Goal: Information Seeking & Learning: Learn about a topic

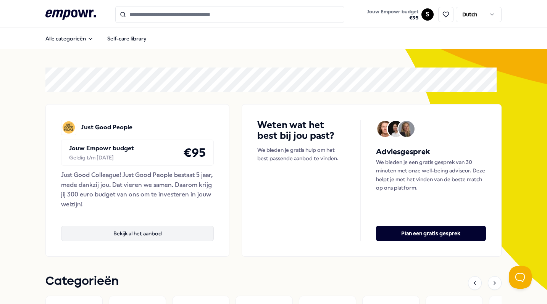
click at [139, 237] on button "Bekijk al het aanbod" at bounding box center [137, 233] width 152 height 15
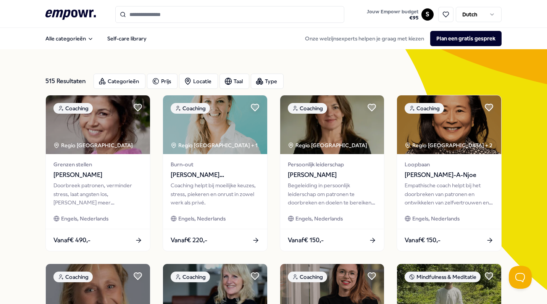
click at [199, 13] on input "Search for products, categories or subcategories" at bounding box center [229, 14] width 229 height 17
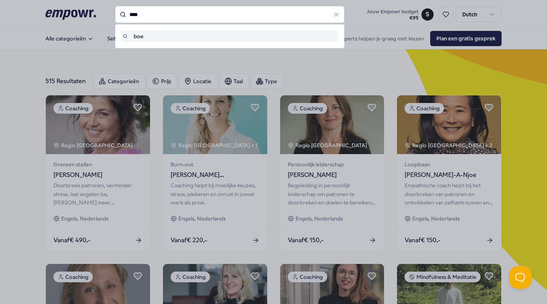
type input "****"
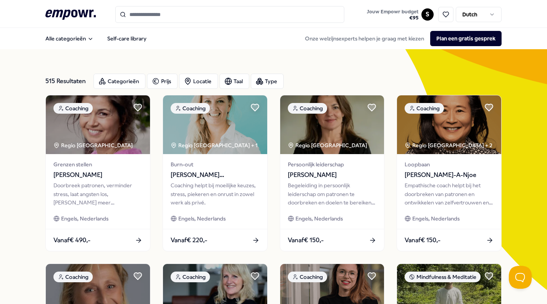
type input "****"
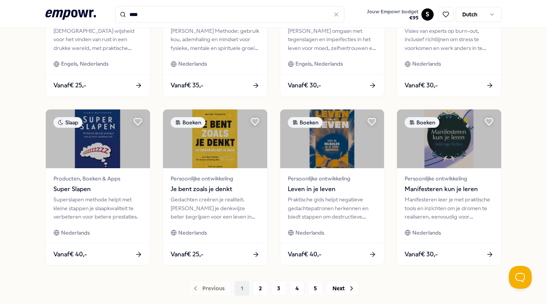
scroll to position [341, 0]
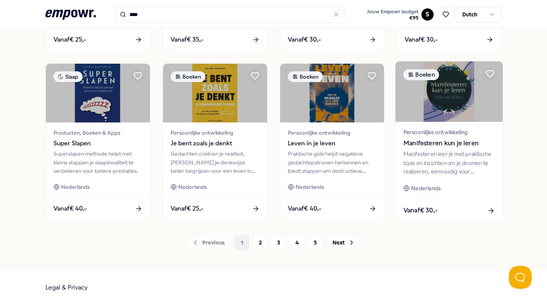
click at [441, 166] on div "Manifesteren leer je met praktische tools en inzichten om je dromen te realiser…" at bounding box center [450, 163] width 92 height 26
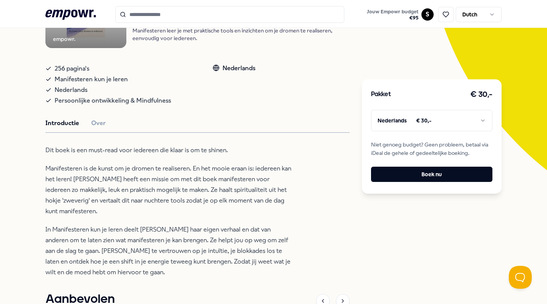
scroll to position [157, 0]
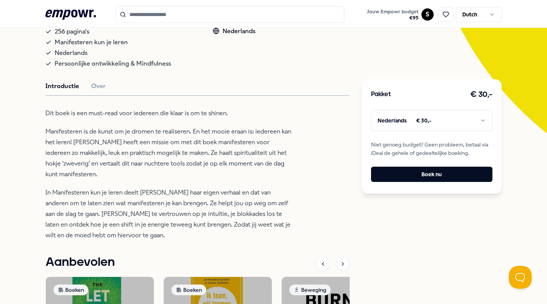
type input "****"
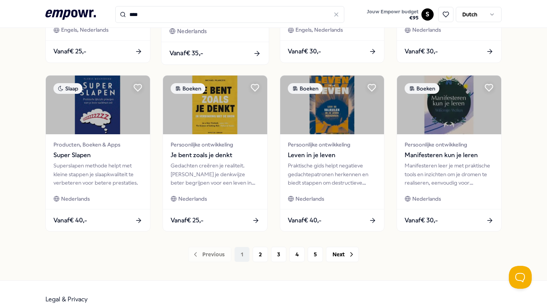
scroll to position [354, 0]
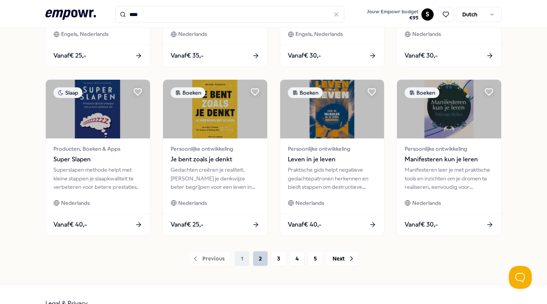
click at [260, 260] on button "2" at bounding box center [260, 258] width 15 height 15
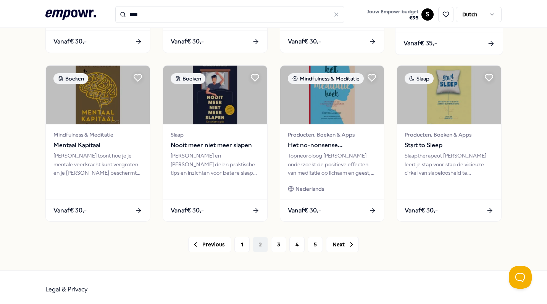
scroll to position [370, 0]
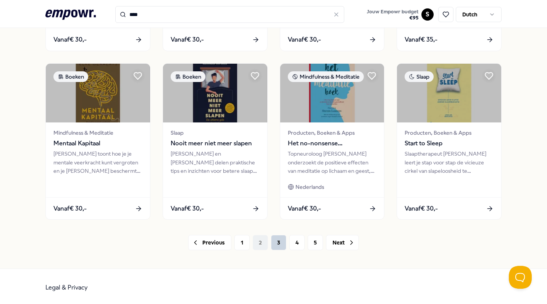
click at [275, 240] on button "3" at bounding box center [278, 242] width 15 height 15
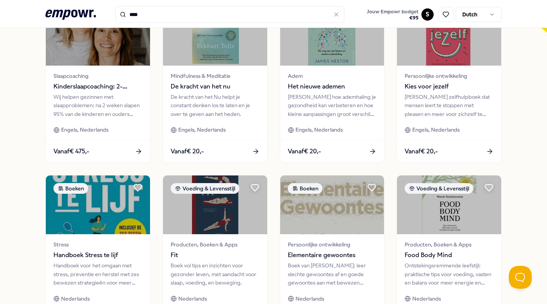
scroll to position [258, 0]
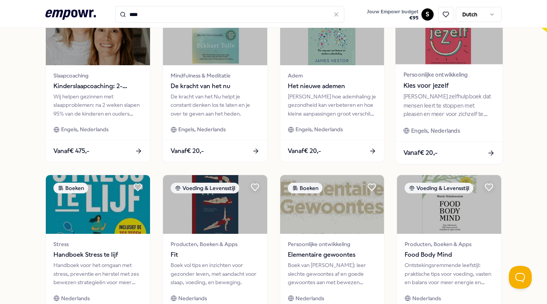
click at [439, 84] on span "Kies voor jezelf" at bounding box center [450, 86] width 92 height 10
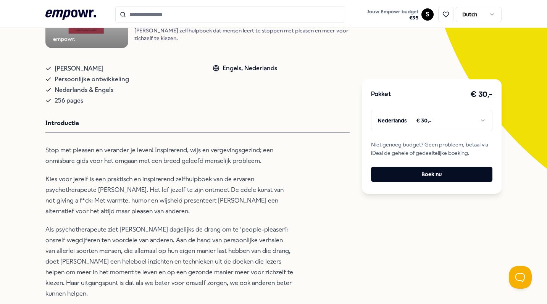
scroll to position [47, 0]
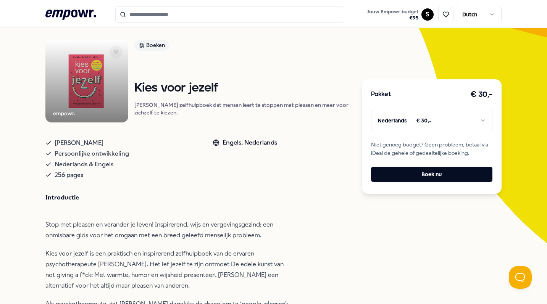
type input "****"
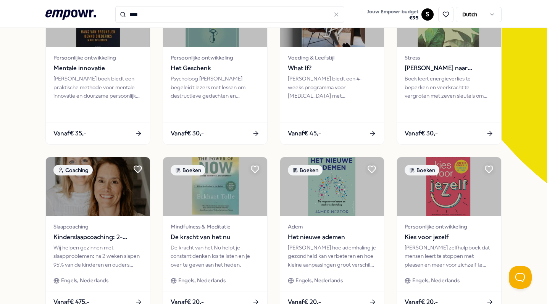
scroll to position [370, 0]
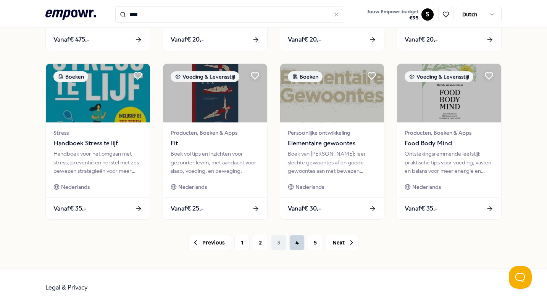
click at [292, 243] on button "4" at bounding box center [296, 242] width 15 height 15
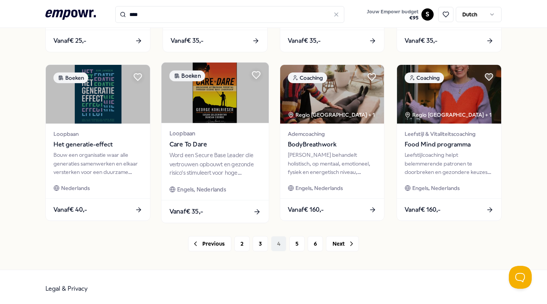
scroll to position [370, 0]
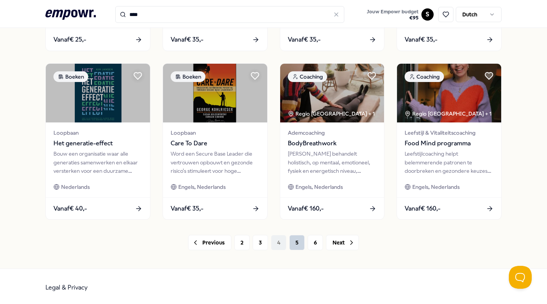
click at [296, 239] on button "5" at bounding box center [296, 242] width 15 height 15
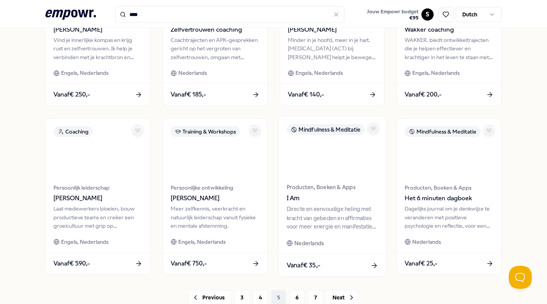
scroll to position [370, 0]
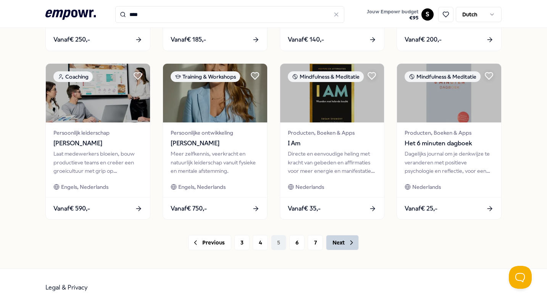
click at [334, 244] on button "Next" at bounding box center [342, 242] width 33 height 15
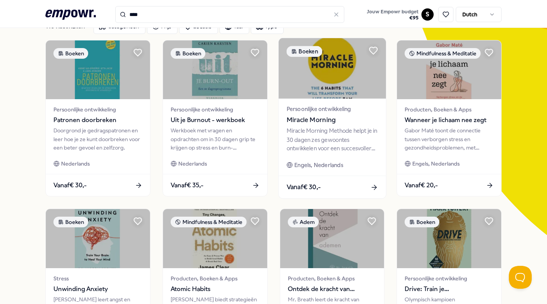
scroll to position [55, 0]
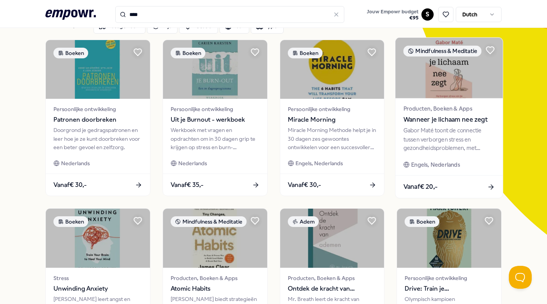
click at [434, 116] on span "Wanneer je lichaam nee zegt" at bounding box center [450, 120] width 92 height 10
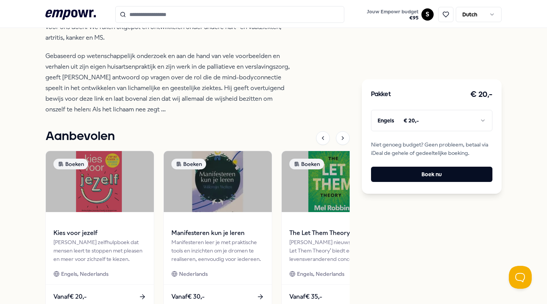
scroll to position [354, 0]
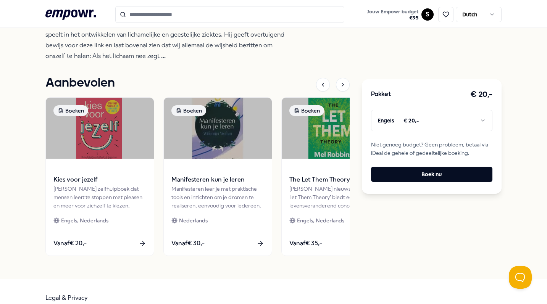
type input "****"
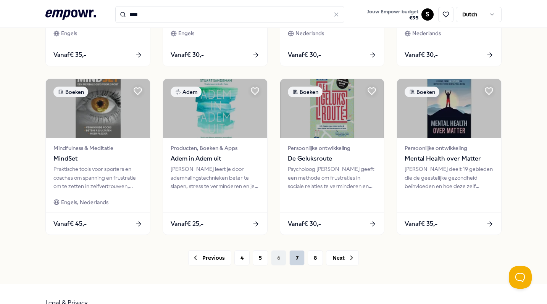
click at [290, 252] on button "7" at bounding box center [296, 257] width 15 height 15
